Goal: Transaction & Acquisition: Purchase product/service

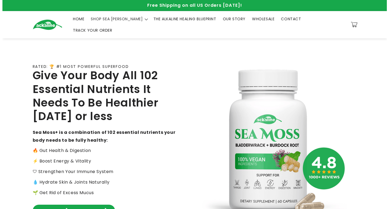
scroll to position [270, 0]
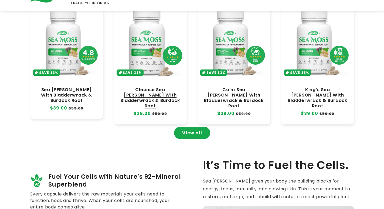
click at [155, 87] on link "Cleanse Sea [PERSON_NAME] With Bladderwrack & Burdock Root" at bounding box center [150, 98] width 62 height 22
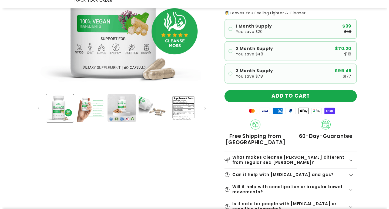
scroll to position [243, 0]
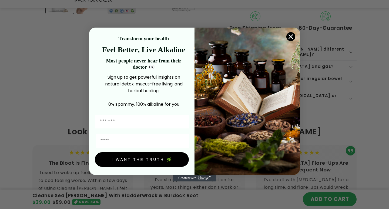
click at [297, 35] on img "POPUP Form" at bounding box center [246, 101] width 105 height 147
click at [289, 38] on circle "Close dialog" at bounding box center [290, 36] width 9 height 9
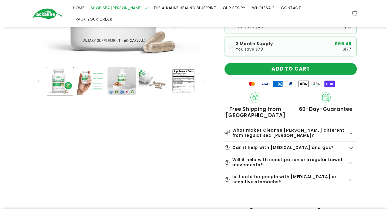
scroll to position [54, 0]
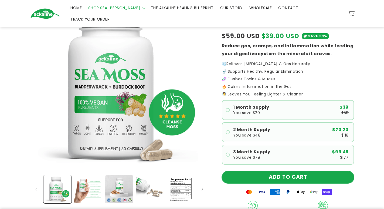
click at [286, 171] on button "ADD TO CART" at bounding box center [288, 177] width 132 height 12
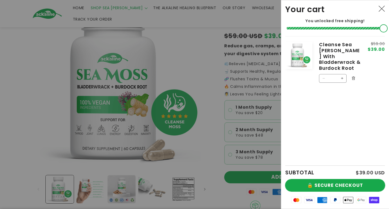
click at [352, 183] on button "🔒 SECURE CHECKOUT" at bounding box center [335, 185] width 100 height 12
